Goal: Information Seeking & Learning: Learn about a topic

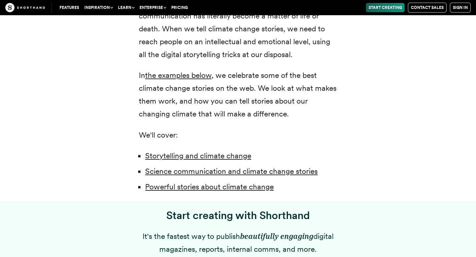
scroll to position [440, 0]
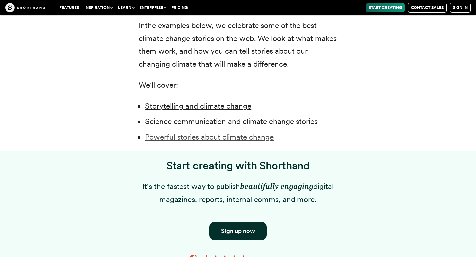
click at [206, 140] on link "Powerful stories about climate change" at bounding box center [209, 136] width 128 height 9
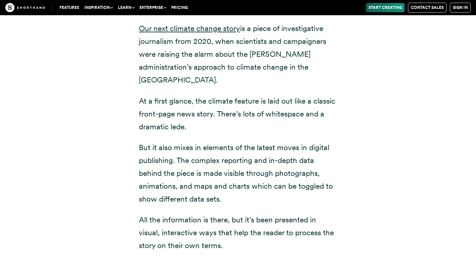
scroll to position [4925, 0]
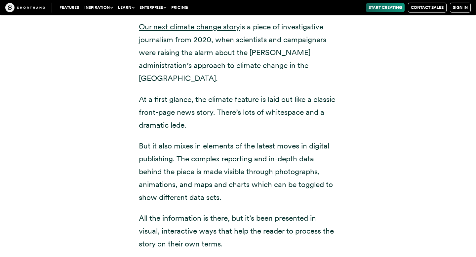
click at [339, 84] on div "A growing toxic threat — made worse by climate change (NBC News) Our next clima…" at bounding box center [237, 119] width 225 height 264
click at [314, 125] on div "A growing toxic threat — made worse by climate change (NBC News) Our next clima…" at bounding box center [238, 119] width 198 height 264
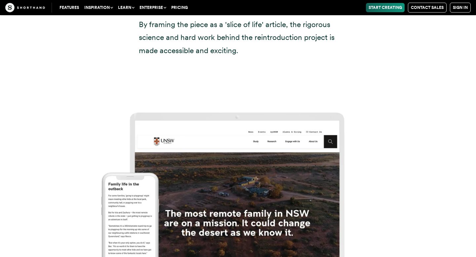
scroll to position [5916, 0]
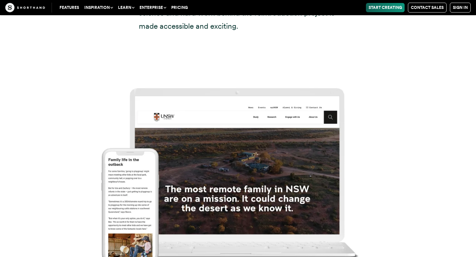
click at [249, 153] on img at bounding box center [238, 169] width 476 height 257
click at [136, 150] on img at bounding box center [238, 169] width 476 height 257
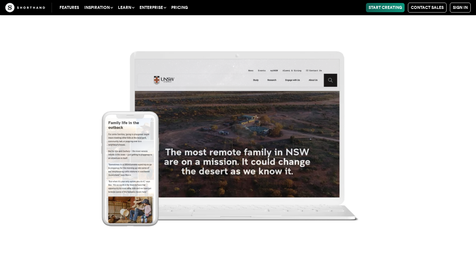
scroll to position [5967, 0]
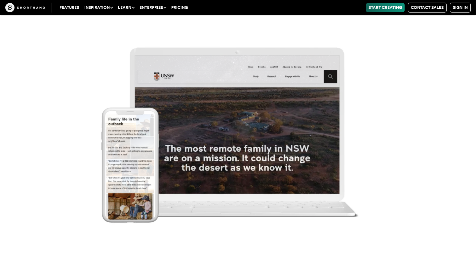
click at [265, 175] on img at bounding box center [238, 128] width 476 height 257
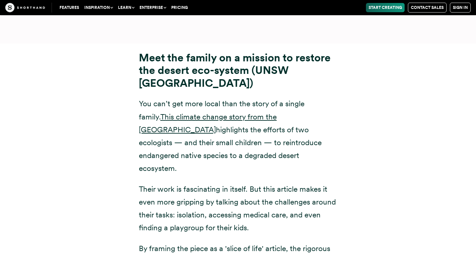
scroll to position [5668, 0]
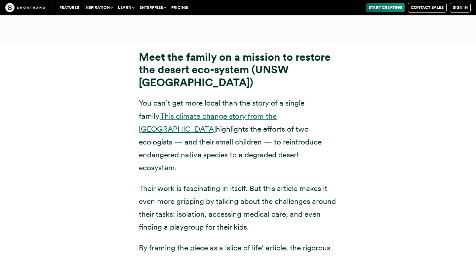
click at [266, 112] on link "This climate change story from the [GEOGRAPHIC_DATA]" at bounding box center [208, 123] width 138 height 22
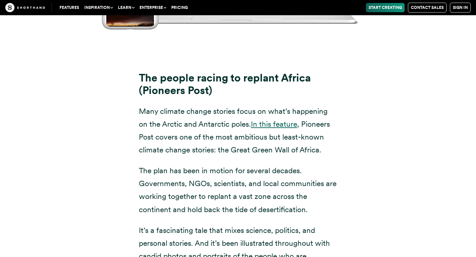
scroll to position [6421, 0]
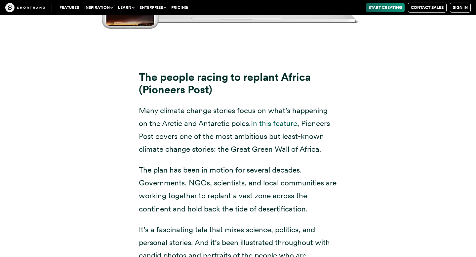
click at [278, 119] on link "In this feature" at bounding box center [274, 123] width 46 height 9
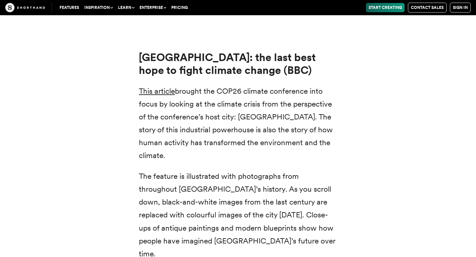
scroll to position [8743, 0]
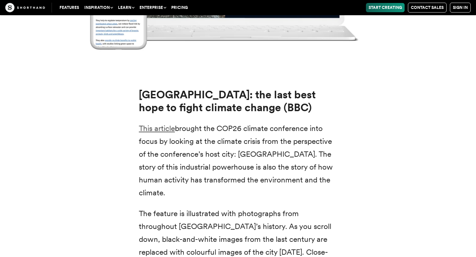
click at [152, 124] on link "This article" at bounding box center [157, 128] width 36 height 9
